Goal: Navigation & Orientation: Find specific page/section

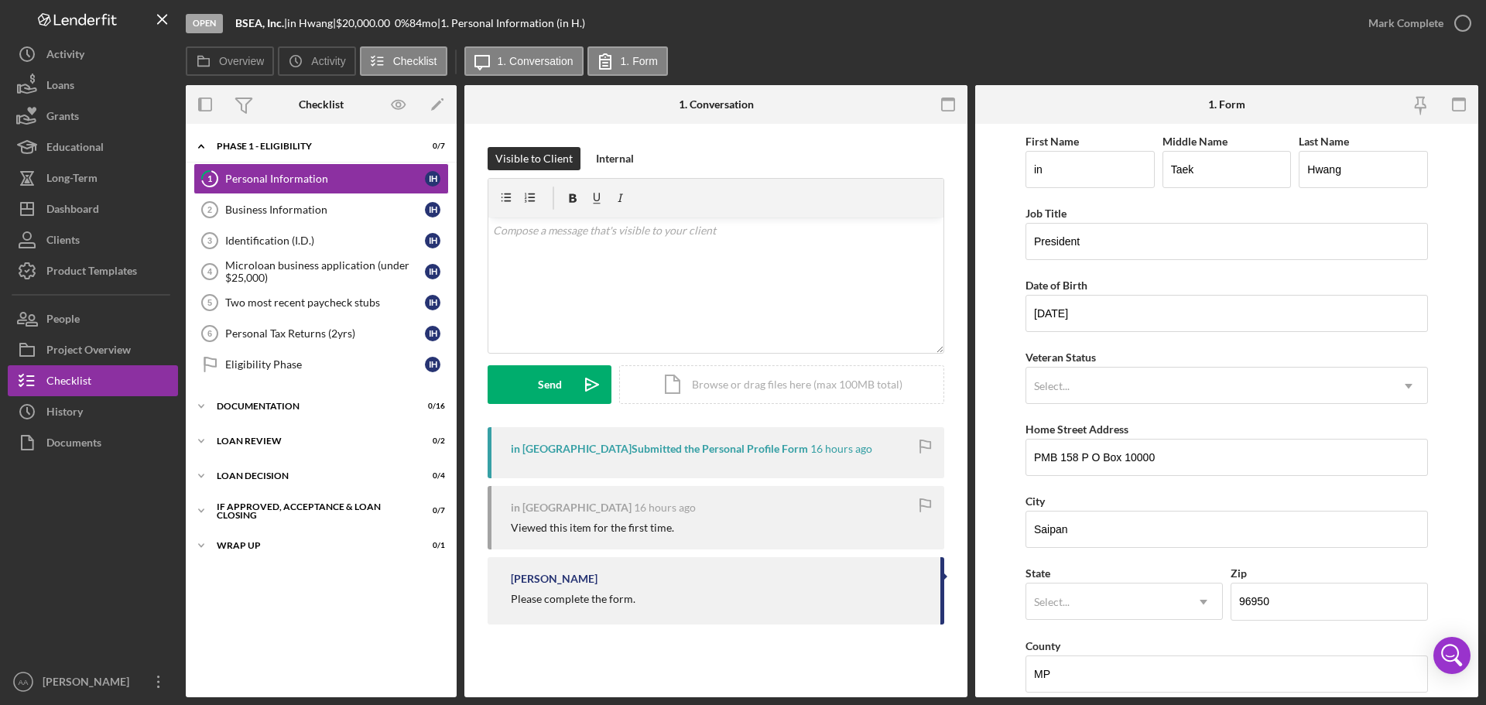
scroll to position [460, 0]
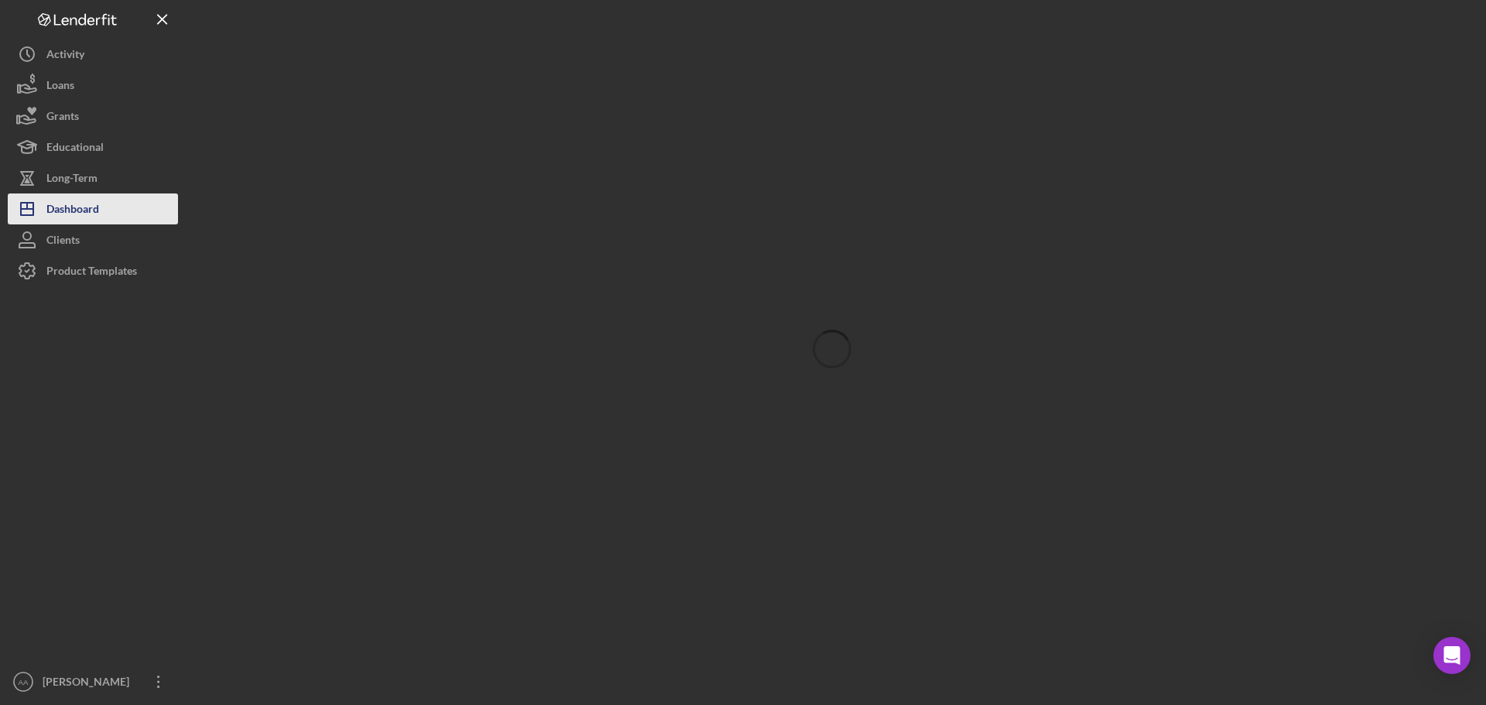
click at [58, 214] on div "Dashboard" at bounding box center [72, 210] width 53 height 35
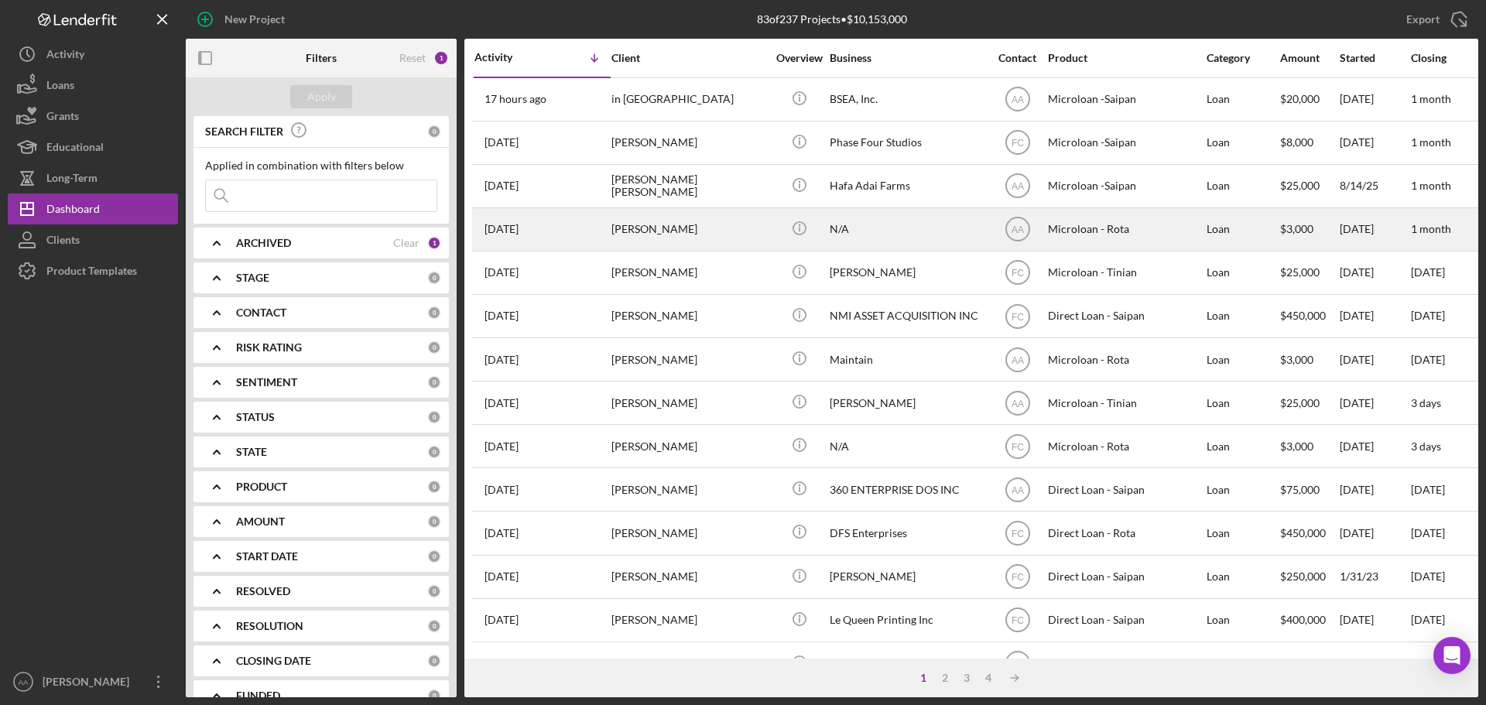
scroll to position [77, 0]
